Goal: Navigation & Orientation: Find specific page/section

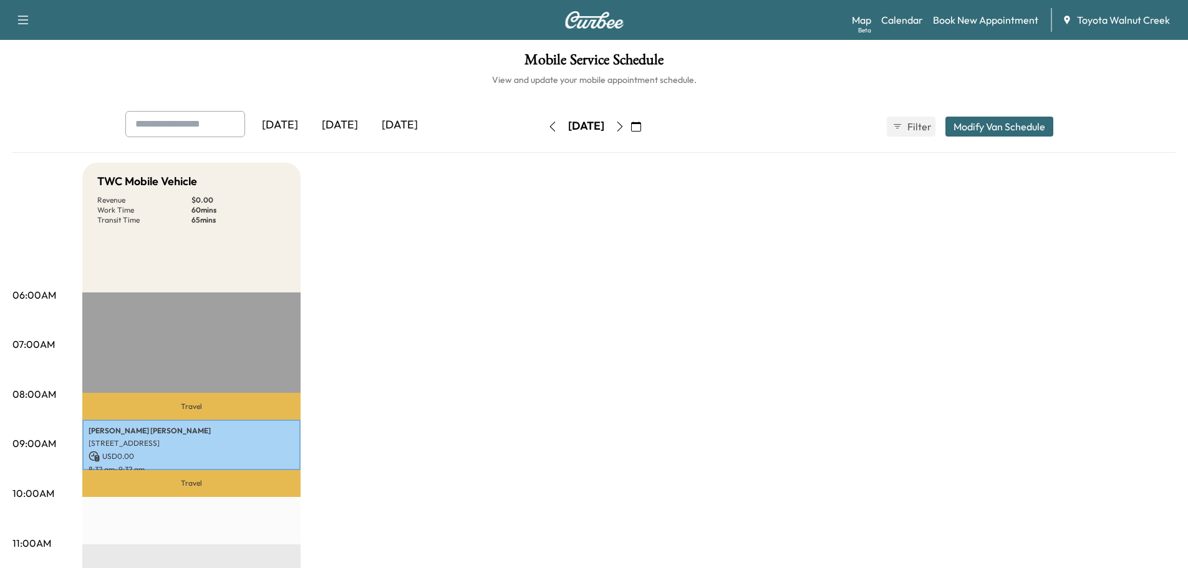
click at [334, 124] on div "[DATE]" at bounding box center [340, 125] width 60 height 29
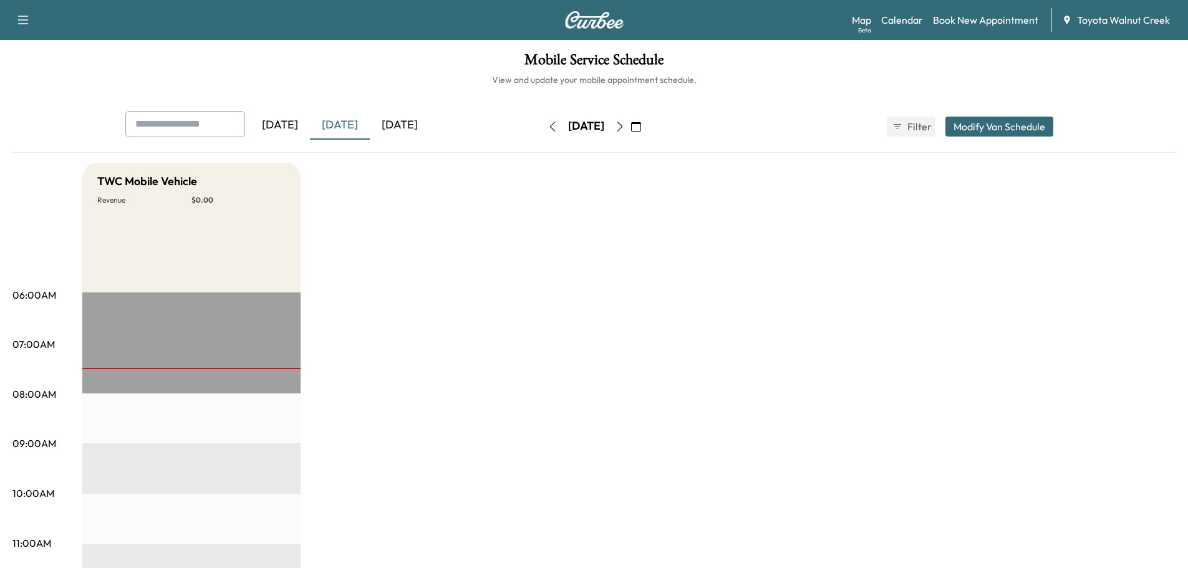
click at [390, 124] on div "[DATE]" at bounding box center [400, 125] width 60 height 29
click at [344, 125] on div "[DATE]" at bounding box center [340, 125] width 60 height 29
click at [410, 127] on div "[DATE]" at bounding box center [400, 125] width 60 height 29
click at [343, 126] on div "[DATE]" at bounding box center [340, 125] width 60 height 29
click at [393, 117] on div "[DATE]" at bounding box center [400, 125] width 60 height 29
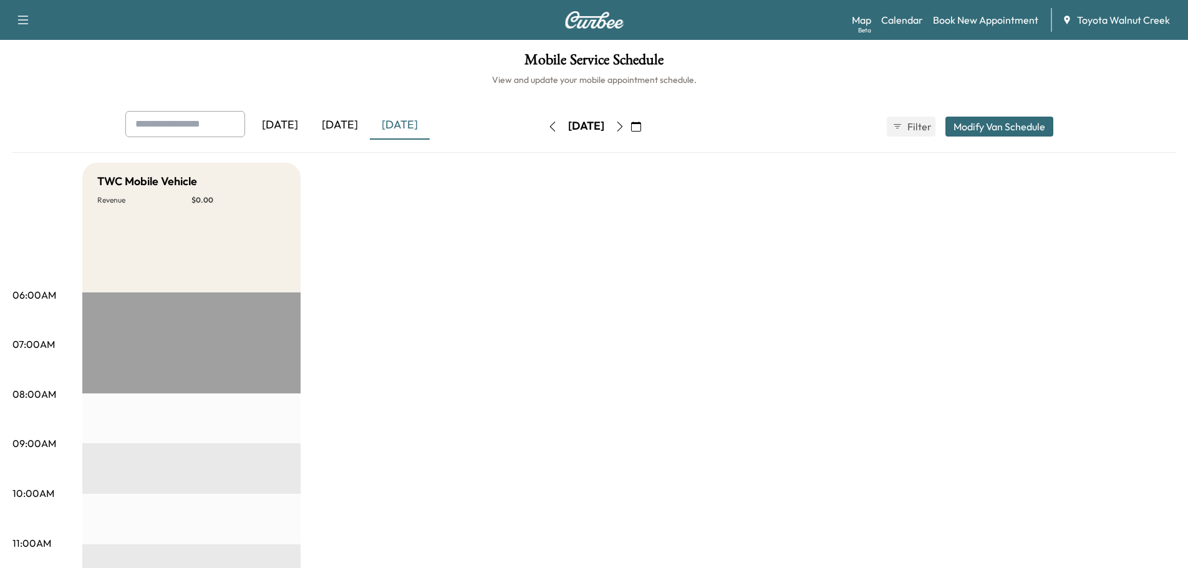
click at [341, 124] on div "[DATE]" at bounding box center [340, 125] width 60 height 29
click at [403, 120] on div "[DATE]" at bounding box center [400, 125] width 60 height 29
click at [345, 123] on div "[DATE]" at bounding box center [340, 125] width 60 height 29
